Goal: Transaction & Acquisition: Purchase product/service

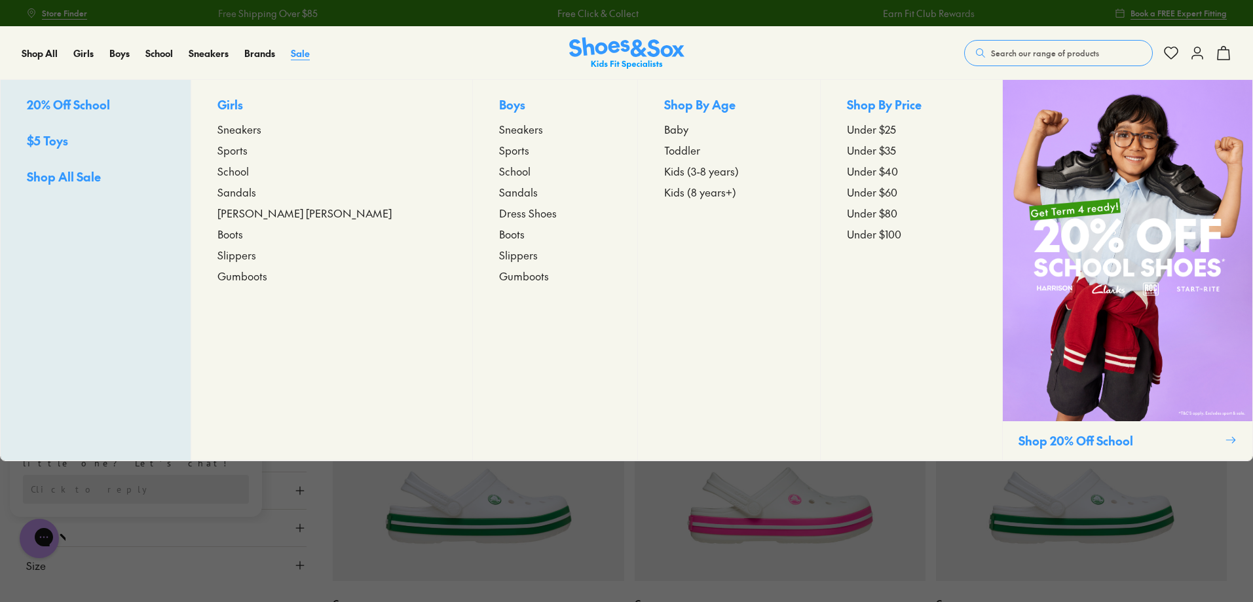
click at [291, 50] on span "Sale" at bounding box center [300, 52] width 19 height 13
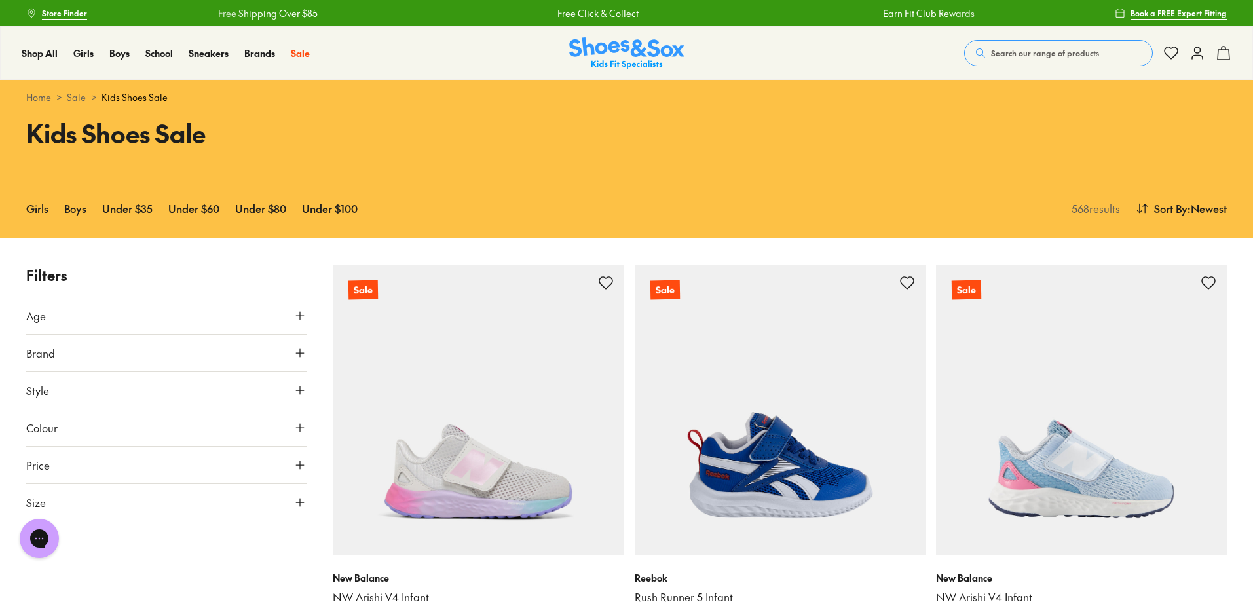
click at [299, 346] on icon at bounding box center [299, 352] width 13 height 13
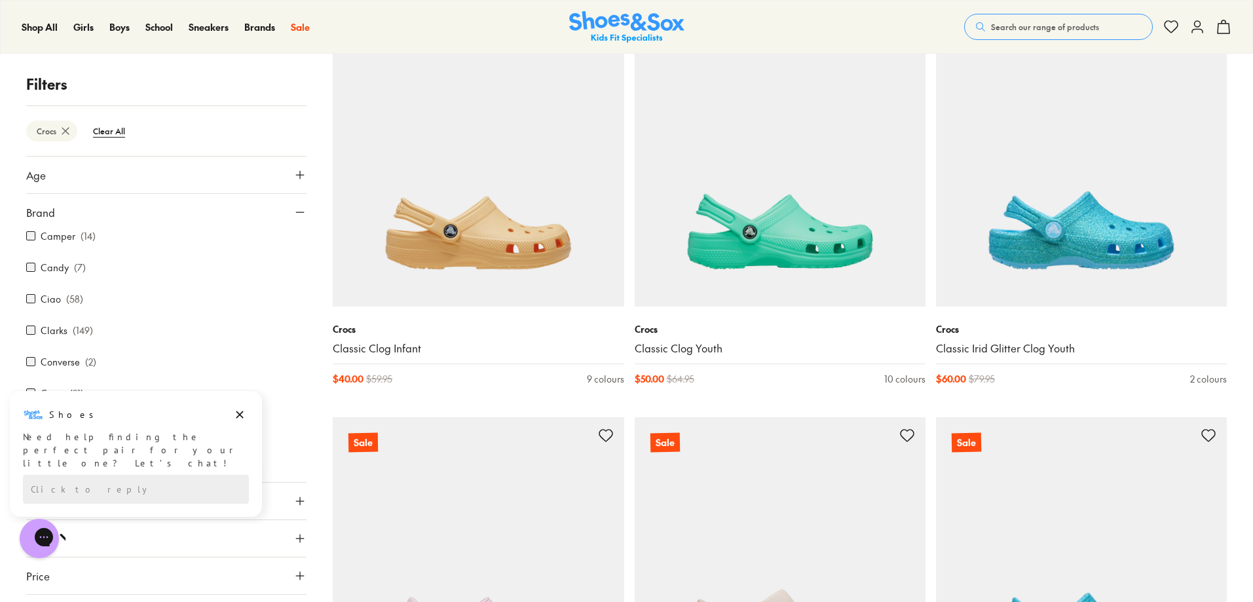
scroll to position [1787, 0]
